Goal: Transaction & Acquisition: Purchase product/service

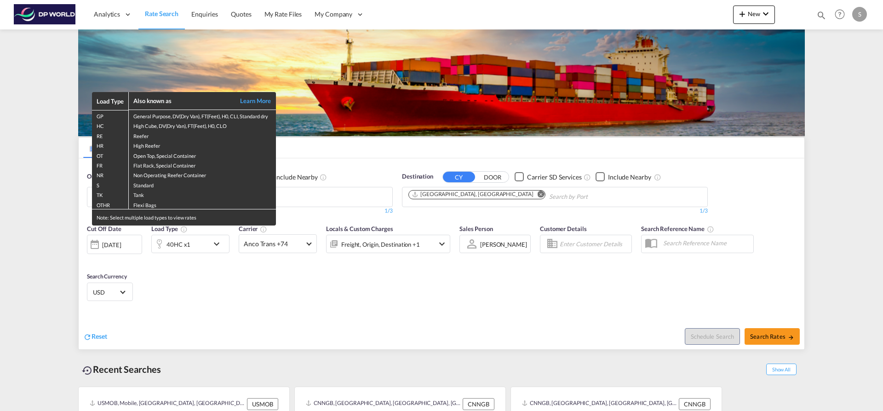
click at [305, 192] on div "Load Type Also known as Learn More GP General Purpose, DV(Dry Van), FT(Feet), H…" at bounding box center [441, 205] width 883 height 411
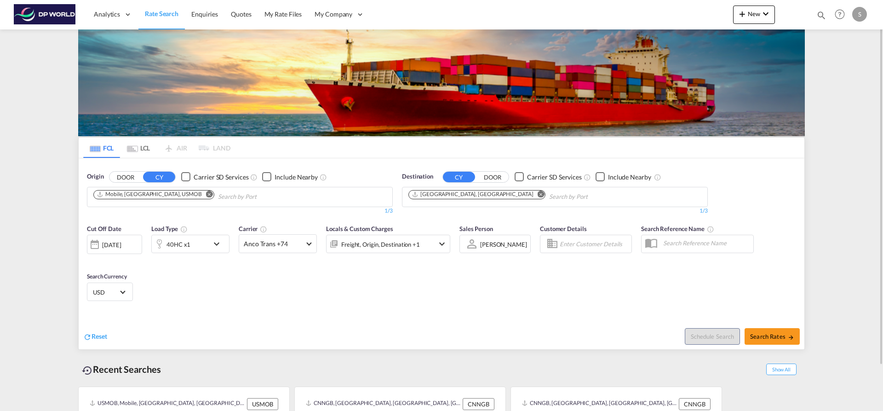
click at [253, 198] on input "Chips input." at bounding box center [261, 196] width 87 height 15
click at [206, 196] on md-icon "Remove" at bounding box center [209, 193] width 7 height 7
click at [154, 195] on input "Chips input." at bounding box center [136, 196] width 87 height 15
click at [154, 195] on body "Analytics Dashboard Rate Search Enquiries Quotes My Rate Files My Company" at bounding box center [441, 205] width 883 height 411
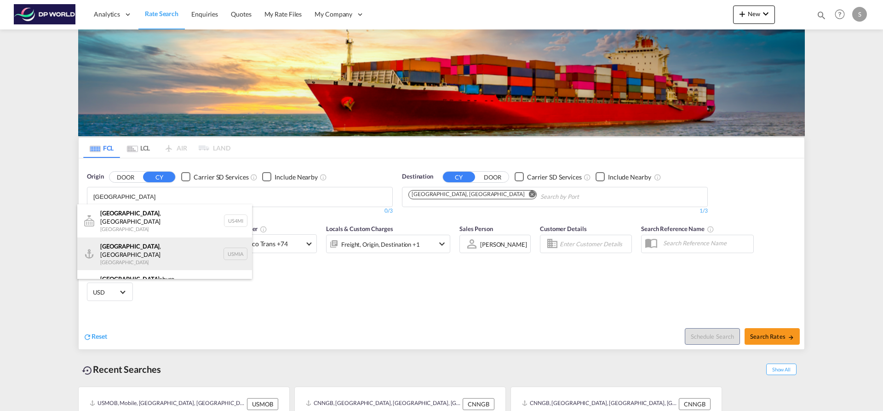
type input "[GEOGRAPHIC_DATA]"
click at [166, 238] on div "[GEOGRAPHIC_DATA] , [GEOGRAPHIC_DATA] [GEOGRAPHIC_DATA] USMIA" at bounding box center [164, 253] width 175 height 33
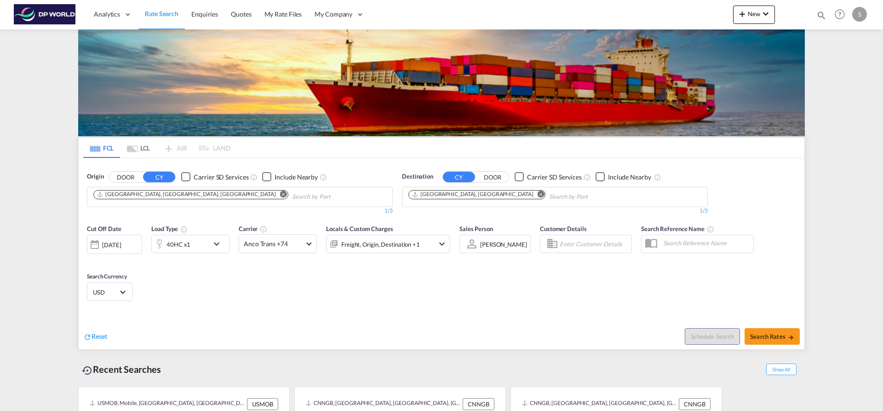
click at [537, 194] on md-icon "Remove" at bounding box center [540, 193] width 7 height 7
click at [468, 196] on input "Chips input." at bounding box center [451, 196] width 87 height 15
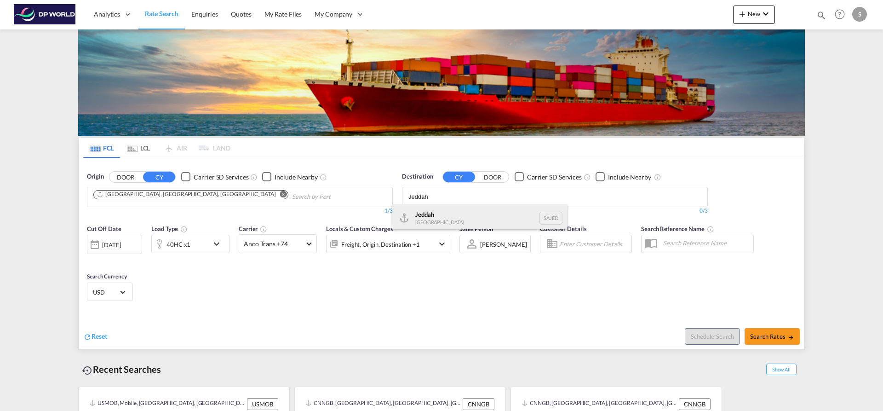
type input "Jeddah"
click at [466, 209] on div "Jeddah [GEOGRAPHIC_DATA] SAJED" at bounding box center [479, 218] width 175 height 28
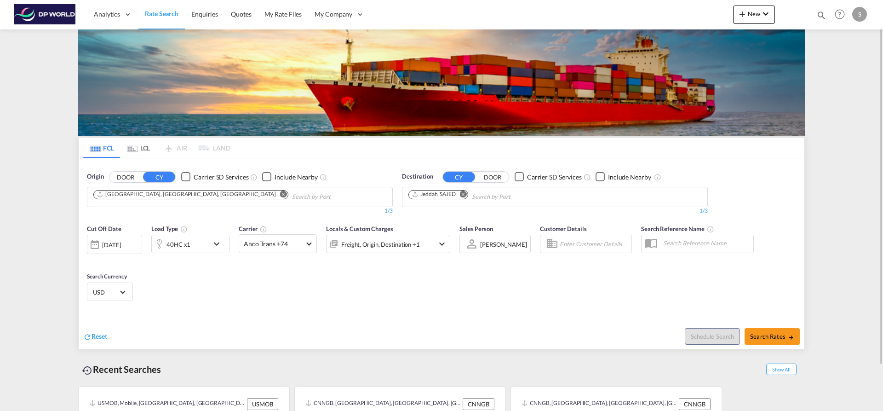
click at [205, 246] on div "40HC x1" at bounding box center [180, 243] width 57 height 18
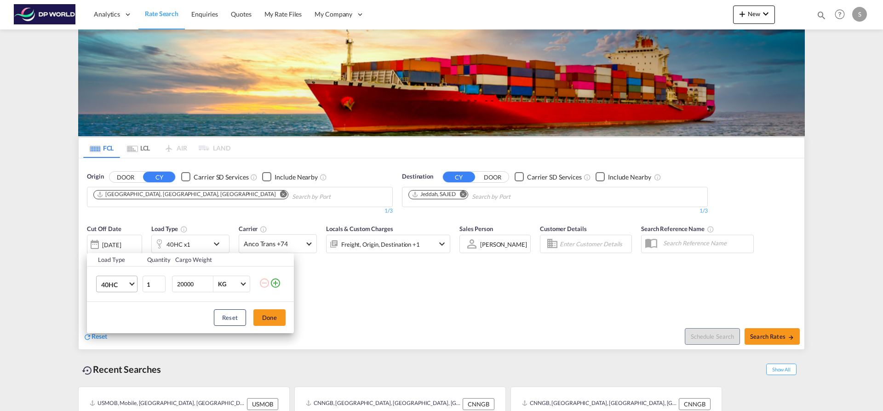
click at [128, 283] on md-select-value "40HC" at bounding box center [118, 284] width 37 height 16
click at [129, 240] on md-option "20GP" at bounding box center [125, 240] width 63 height 22
click at [278, 320] on button "Done" at bounding box center [269, 317] width 32 height 17
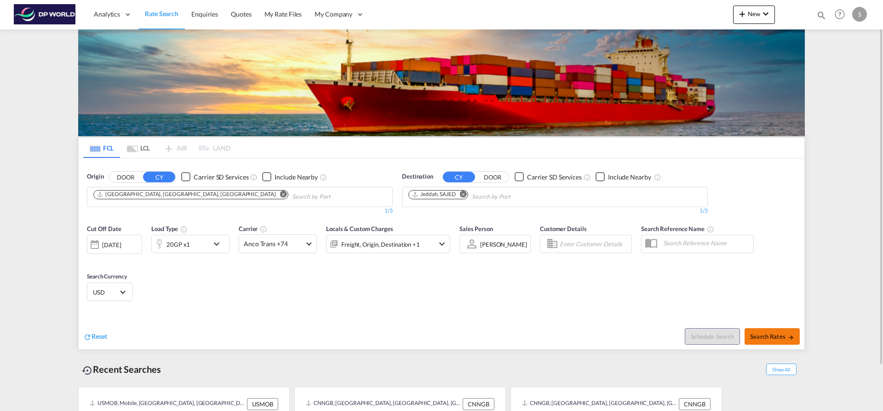
click at [777, 336] on span "Search Rates" at bounding box center [772, 335] width 44 height 7
type input "USMIA to SAJED / [DATE]"
